Goal: Transaction & Acquisition: Purchase product/service

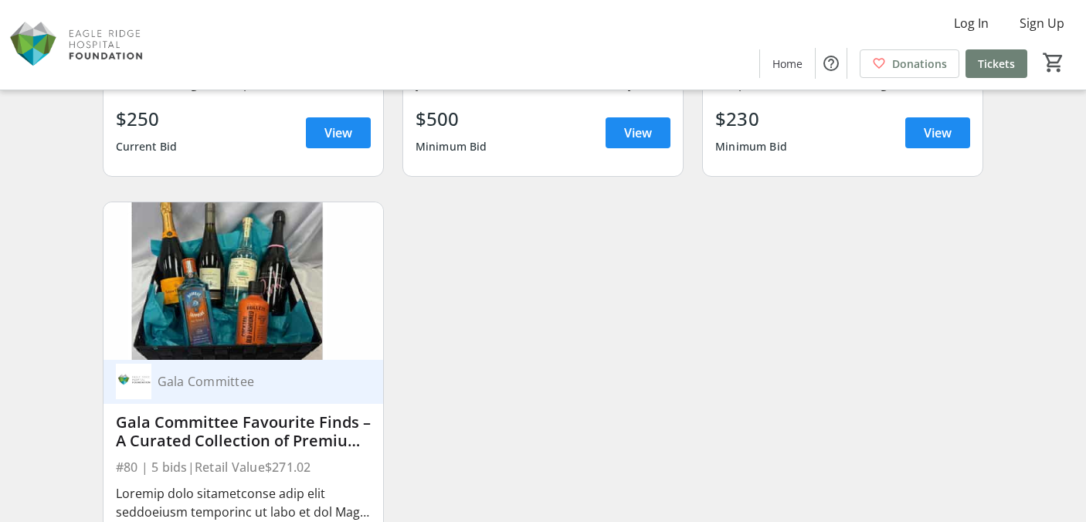
scroll to position [11250, 0]
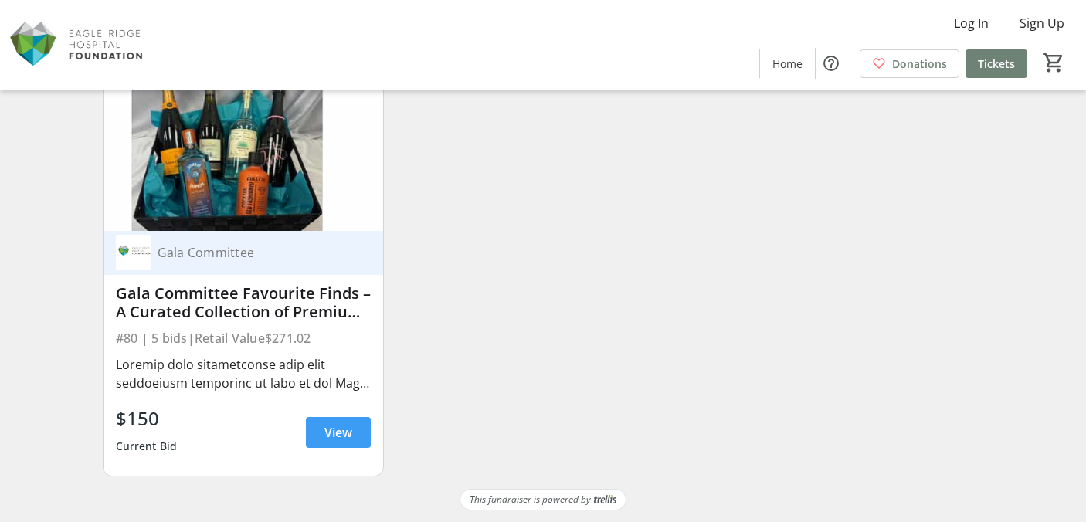
click at [359, 432] on span at bounding box center [338, 432] width 65 height 37
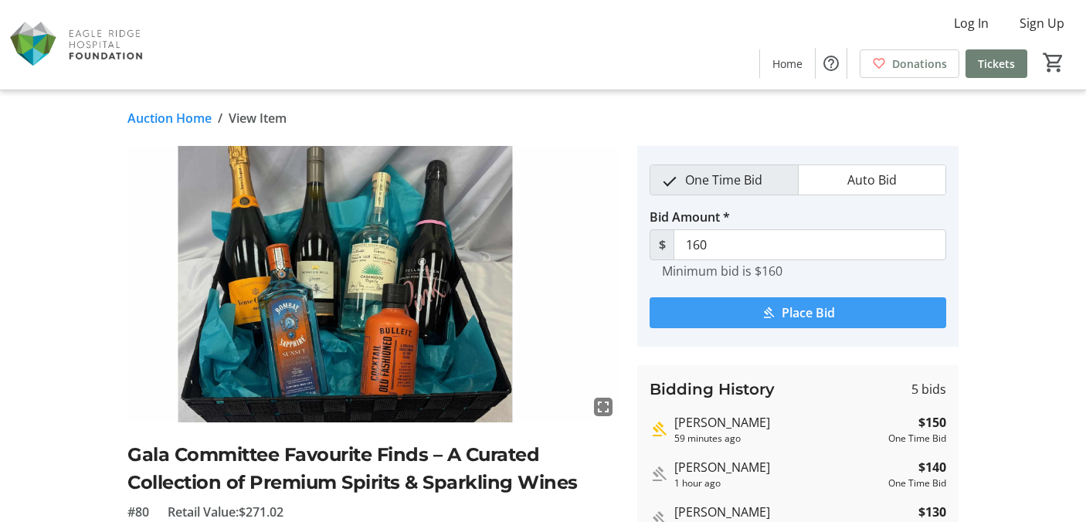
click at [698, 310] on span "submit" at bounding box center [797, 312] width 297 height 37
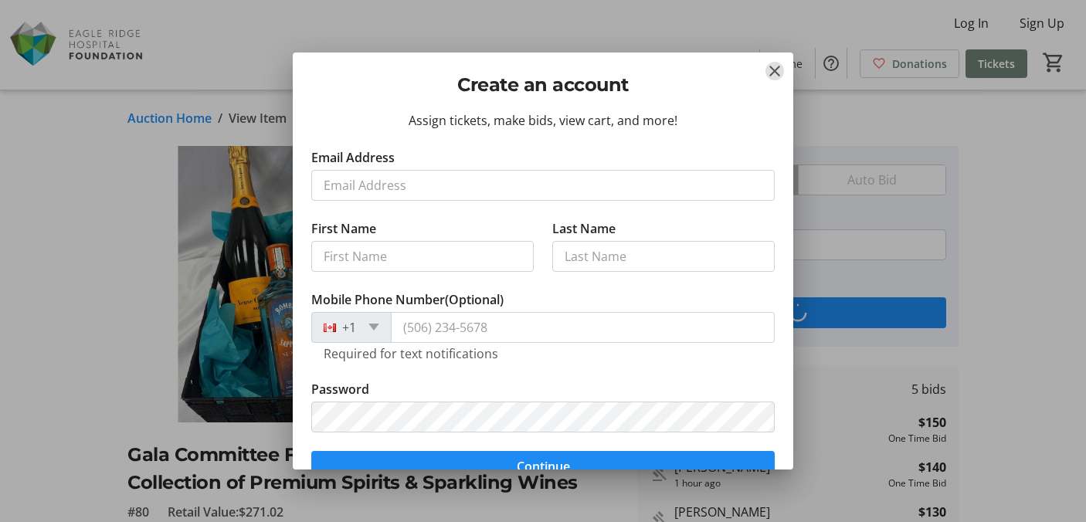
scroll to position [151, 0]
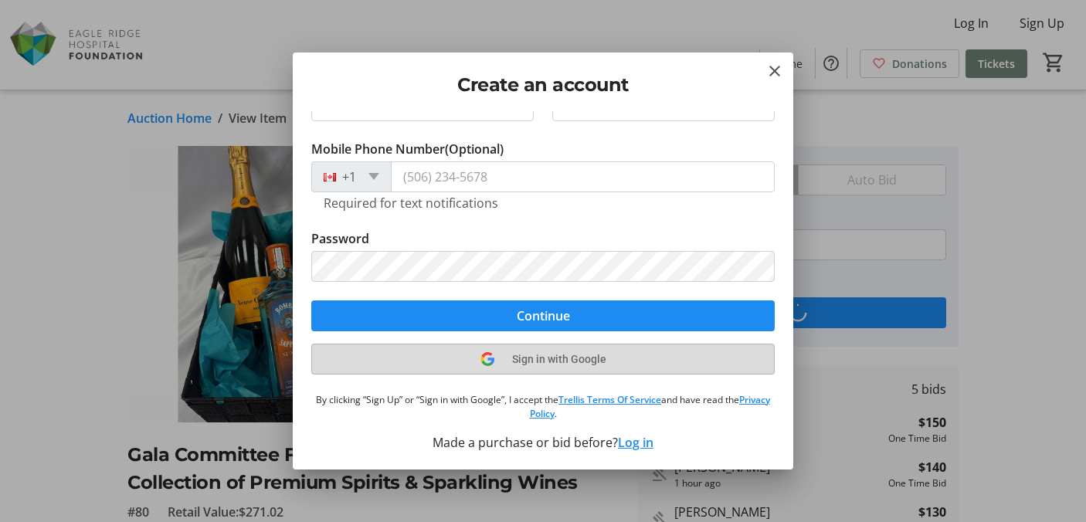
click at [546, 357] on span "Sign in with Google" at bounding box center [559, 359] width 94 height 12
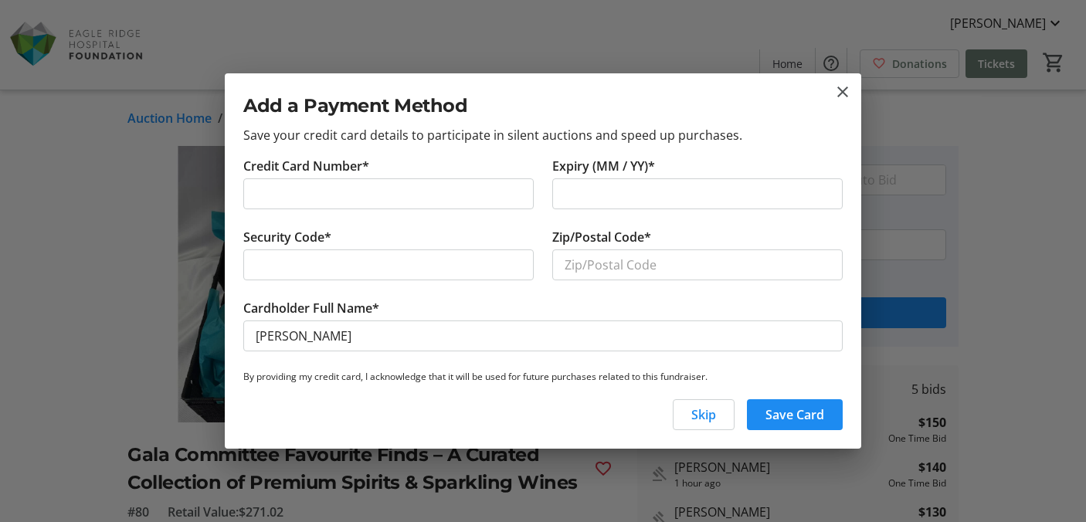
click at [410, 205] on div at bounding box center [388, 193] width 290 height 31
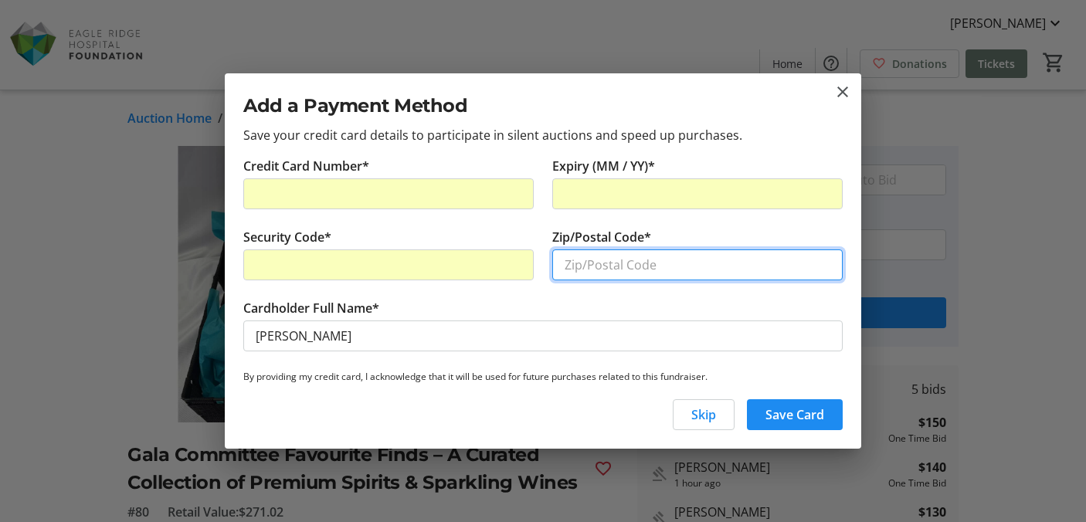
click at [599, 267] on input "Zip/Postal Code*" at bounding box center [697, 264] width 290 height 31
type input "V7S 1H8"
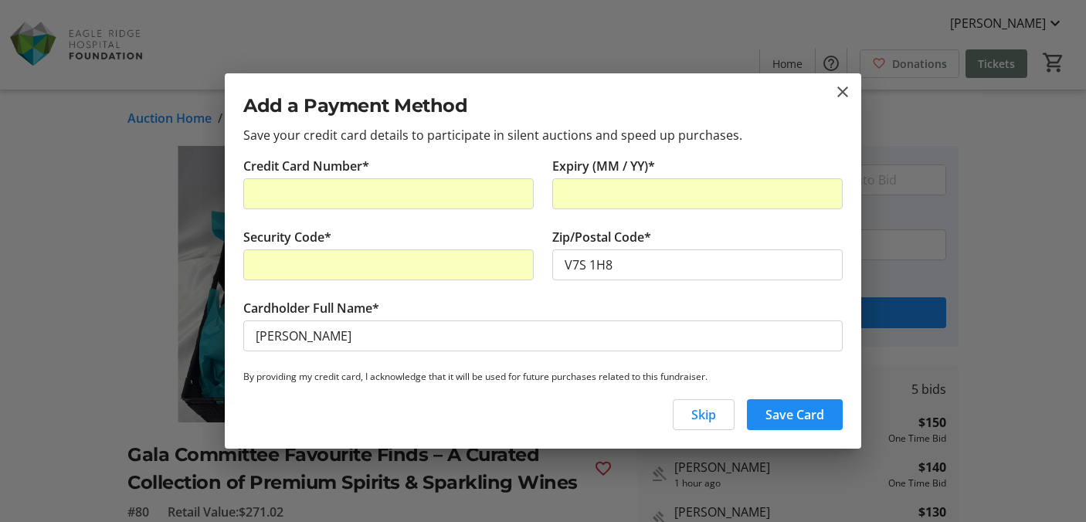
click at [497, 300] on tr-form-field "Cardholder Full Name* [PERSON_NAME]" at bounding box center [542, 334] width 599 height 71
click at [775, 419] on span "Save Card" at bounding box center [794, 414] width 59 height 19
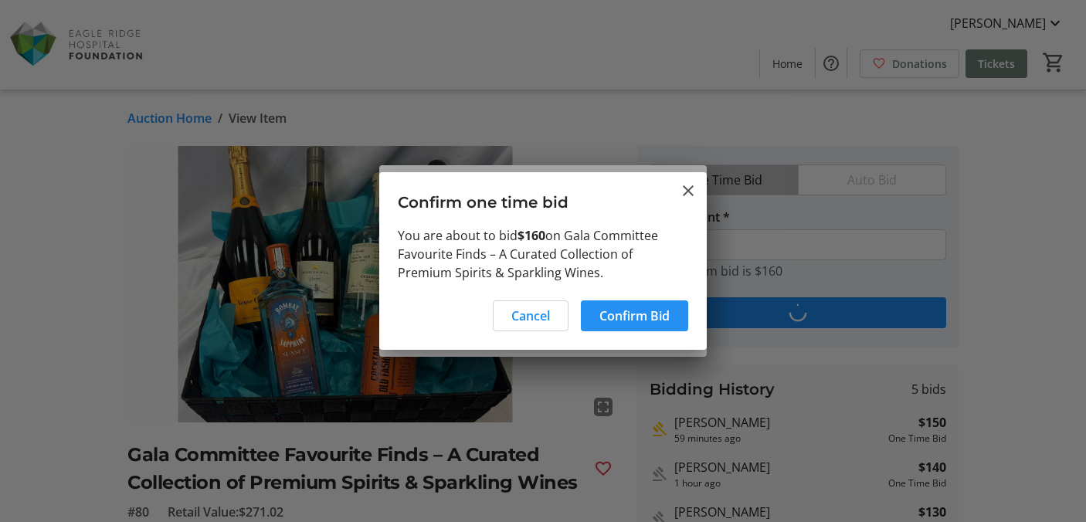
click at [663, 325] on span at bounding box center [634, 315] width 107 height 37
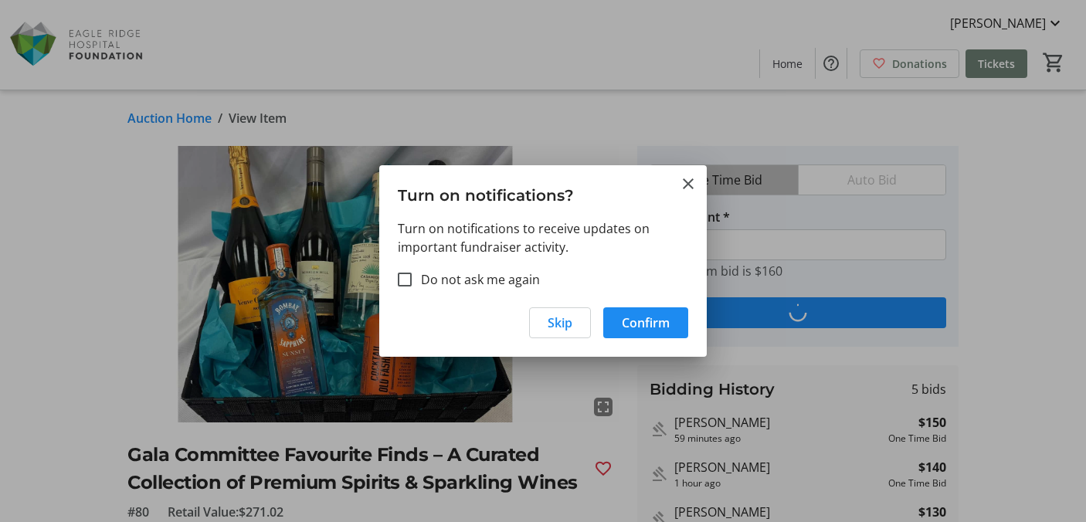
type input "170"
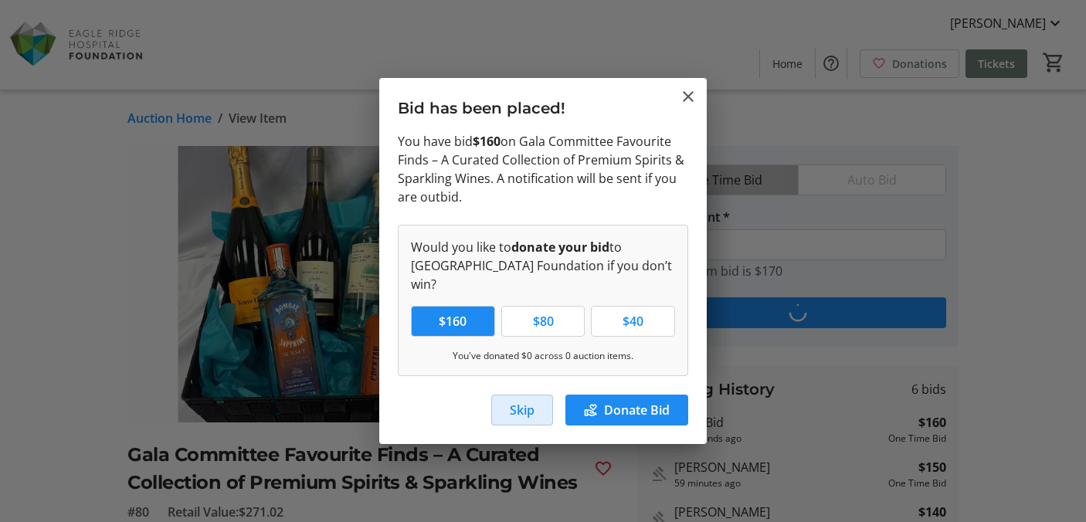
click at [535, 398] on span "button" at bounding box center [522, 410] width 60 height 37
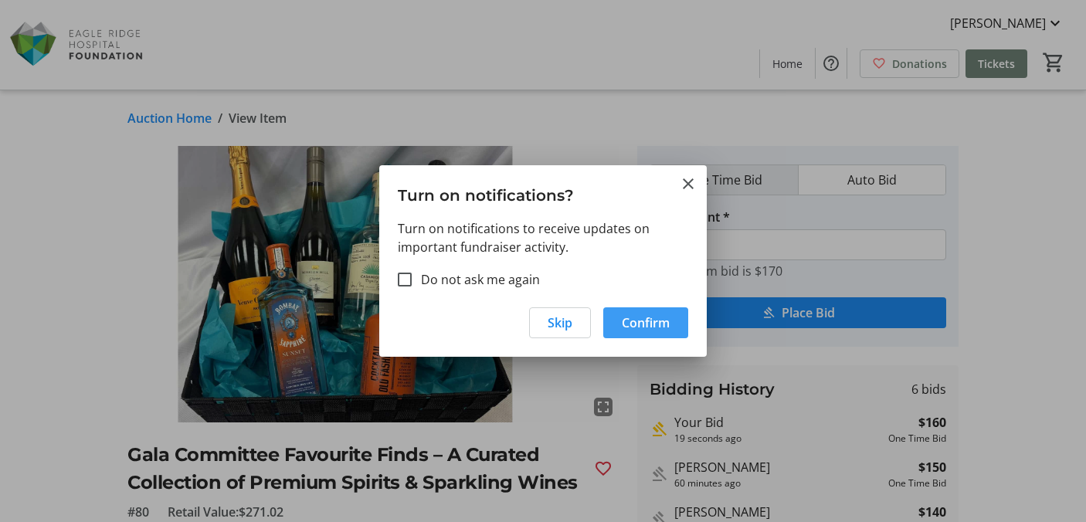
click at [629, 317] on span "Confirm" at bounding box center [646, 323] width 48 height 19
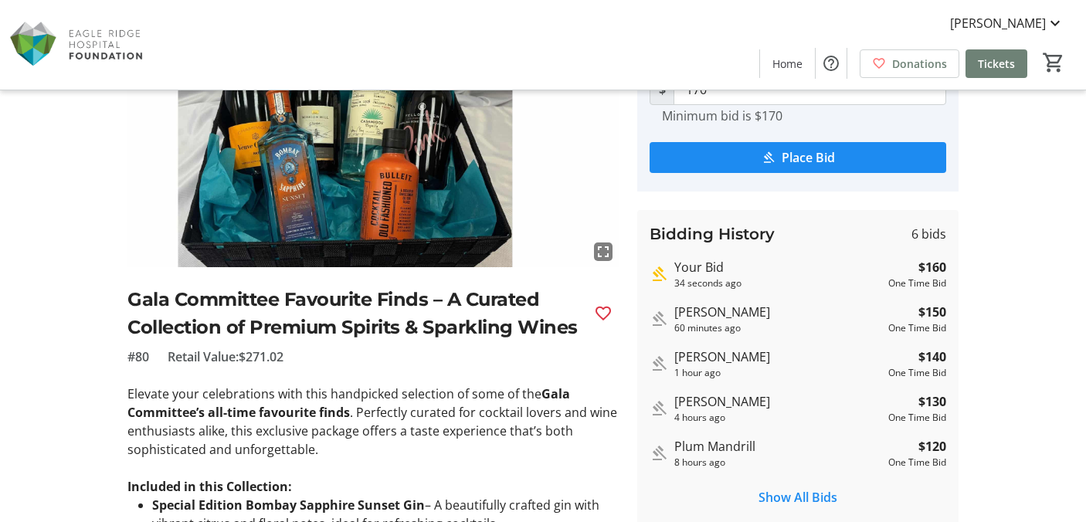
scroll to position [178, 0]
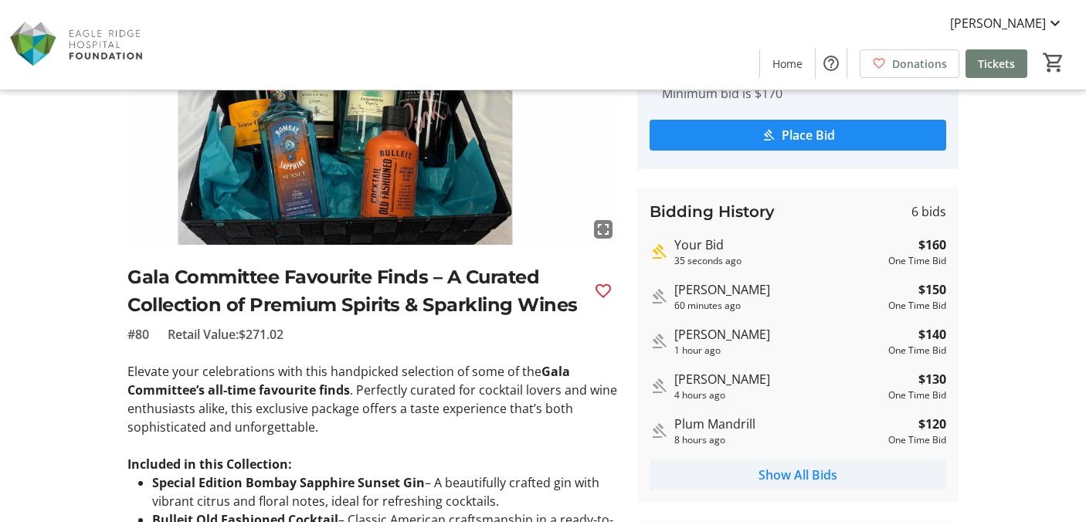
click at [795, 474] on span "Show All Bids" at bounding box center [797, 475] width 79 height 19
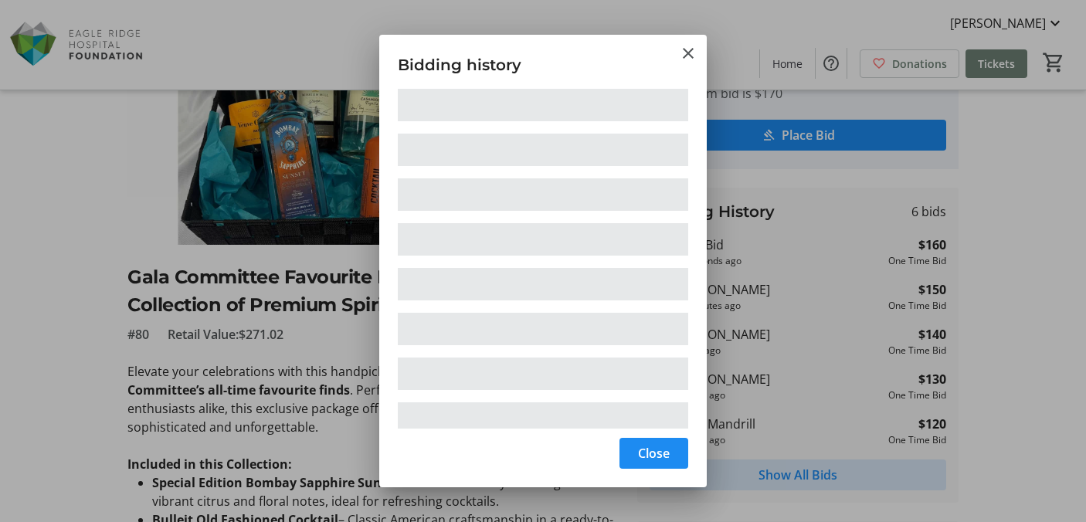
scroll to position [0, 0]
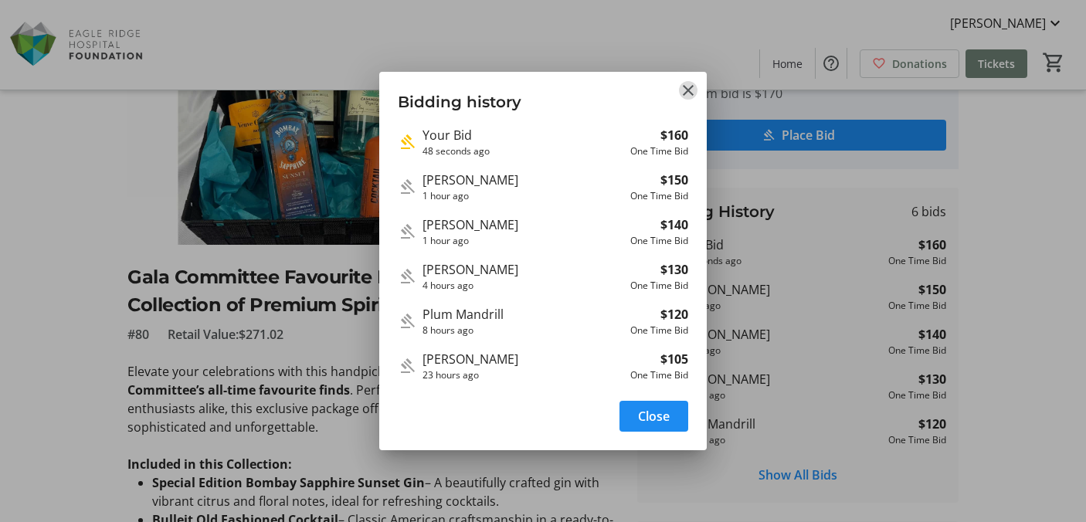
click at [690, 90] on mat-icon "Close" at bounding box center [688, 90] width 19 height 19
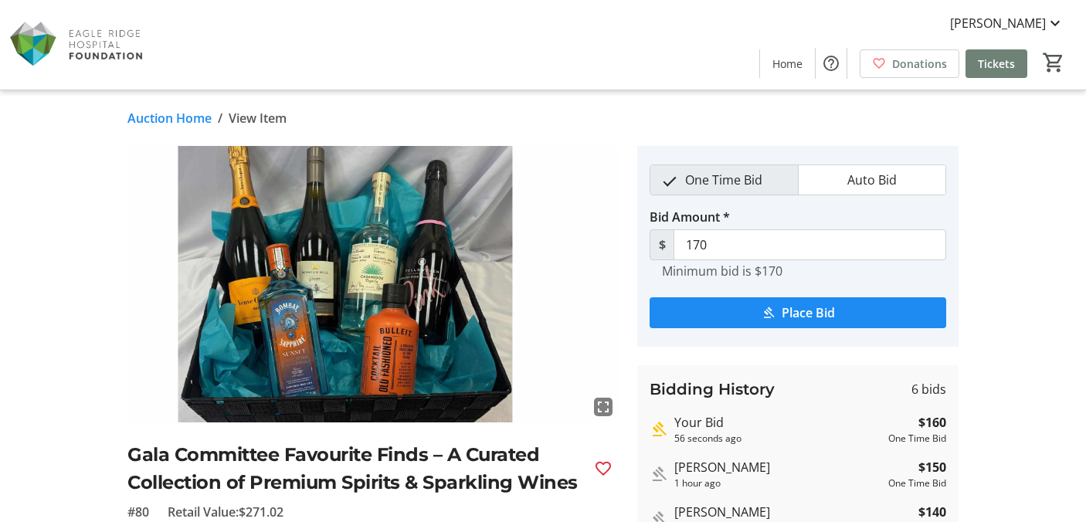
click at [199, 119] on link "Auction Home" at bounding box center [169, 118] width 84 height 19
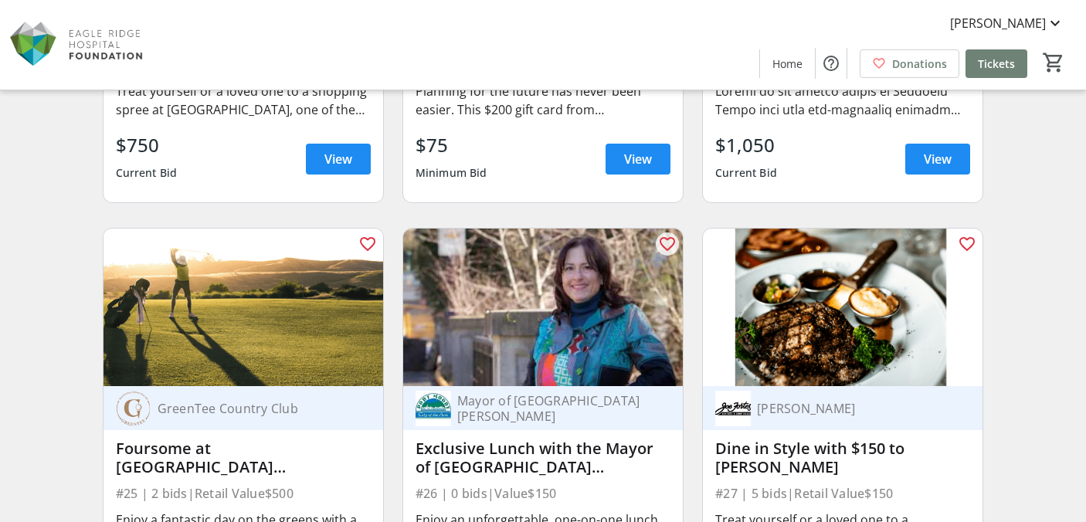
scroll to position [3321, 0]
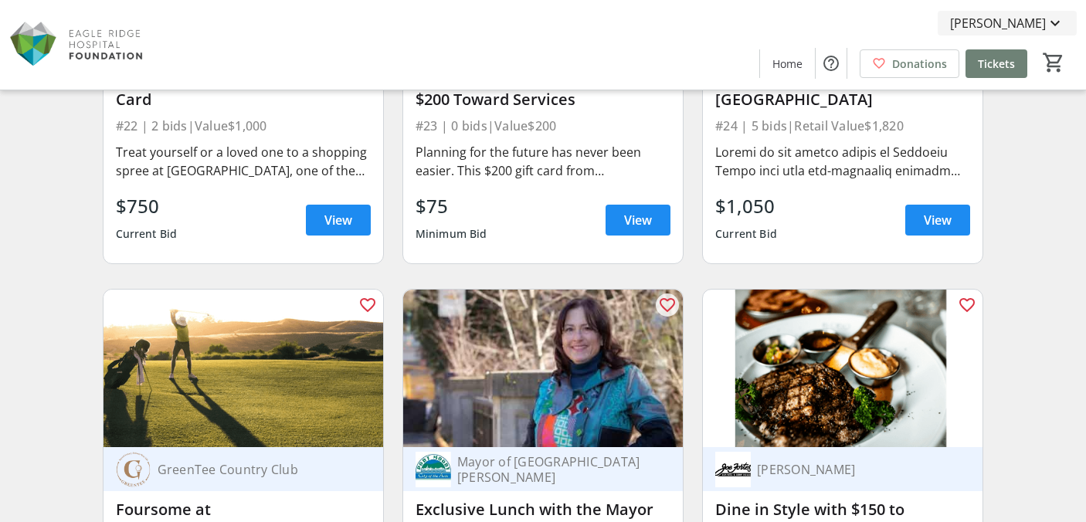
click at [1059, 24] on mat-icon at bounding box center [1055, 23] width 19 height 19
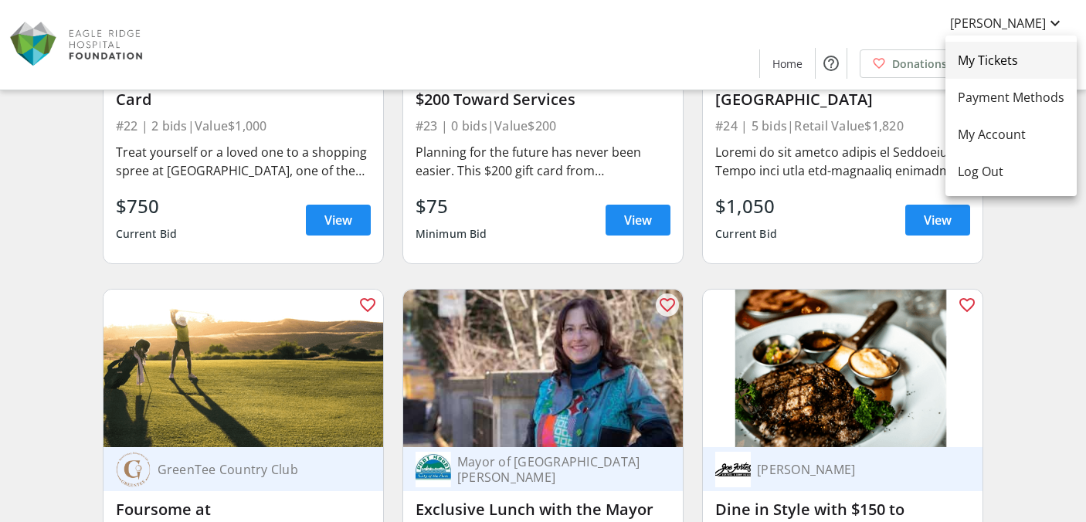
click at [1013, 58] on span "My Tickets" at bounding box center [1011, 60] width 107 height 19
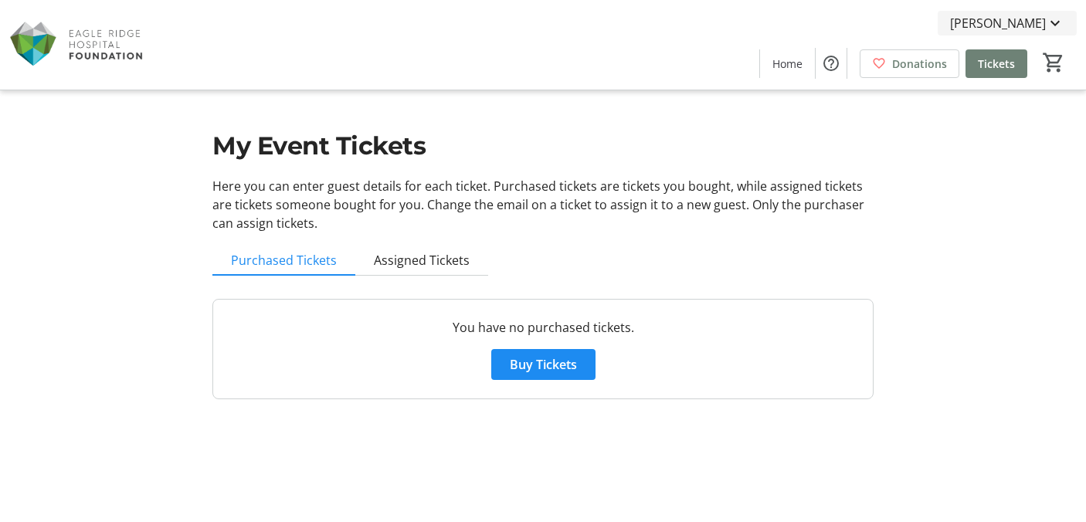
click at [1040, 21] on span "[PERSON_NAME]" at bounding box center [998, 23] width 96 height 19
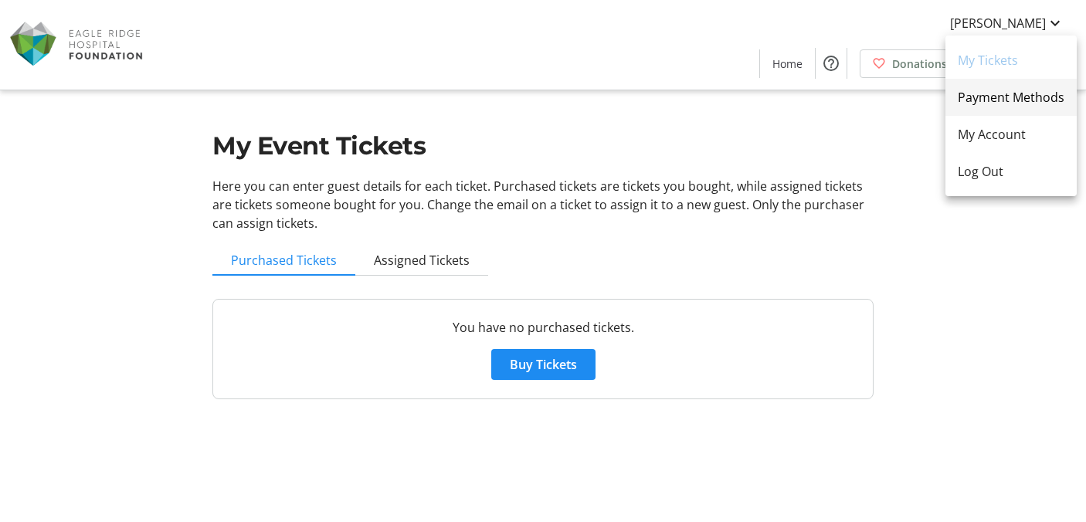
click at [1006, 92] on span "Payment Methods" at bounding box center [1011, 97] width 107 height 19
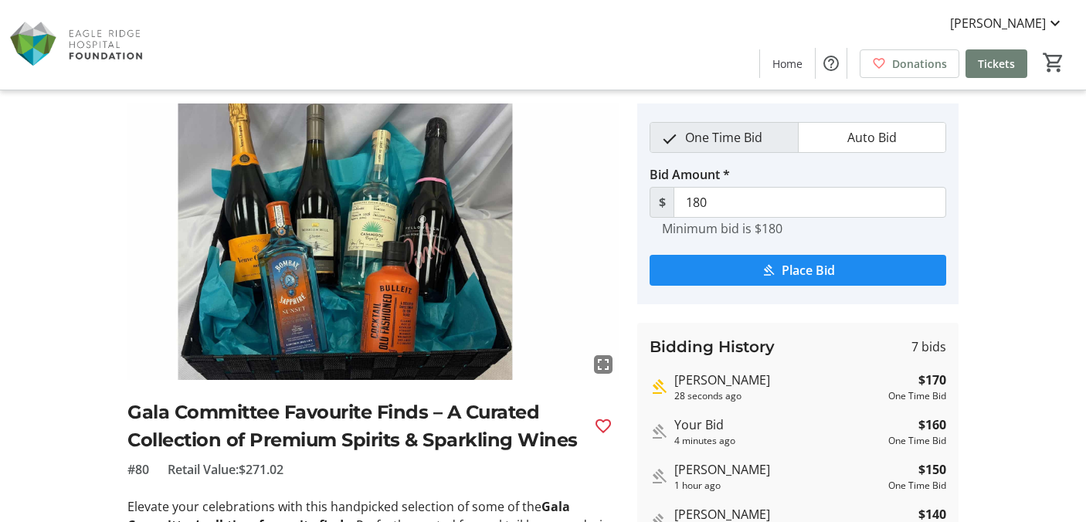
scroll to position [44, 0]
